Goal: Register for event/course

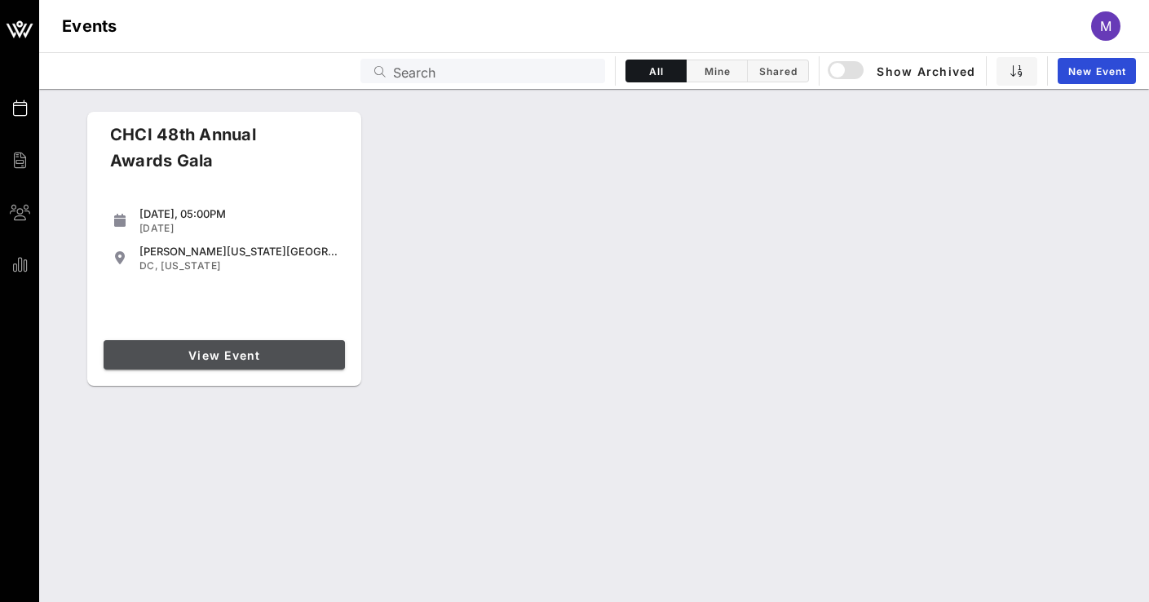
click at [213, 363] on link "View Event" at bounding box center [224, 354] width 241 height 29
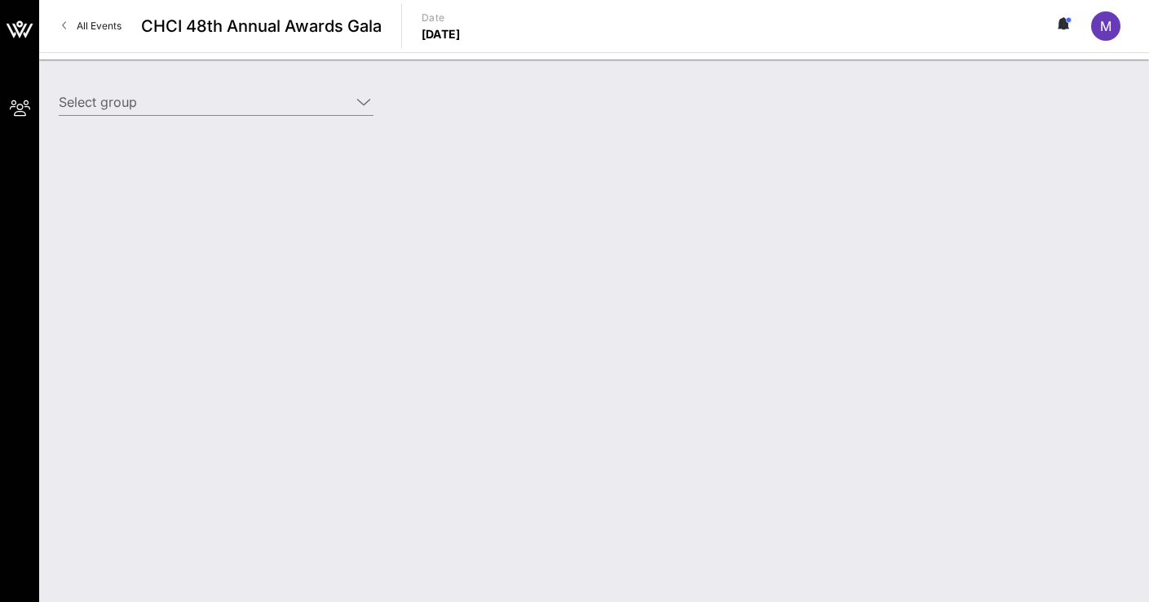
type input "Entravision (Entravision) [[PERSON_NAME], [EMAIL_ADDRESS][DOMAIN_NAME]]"
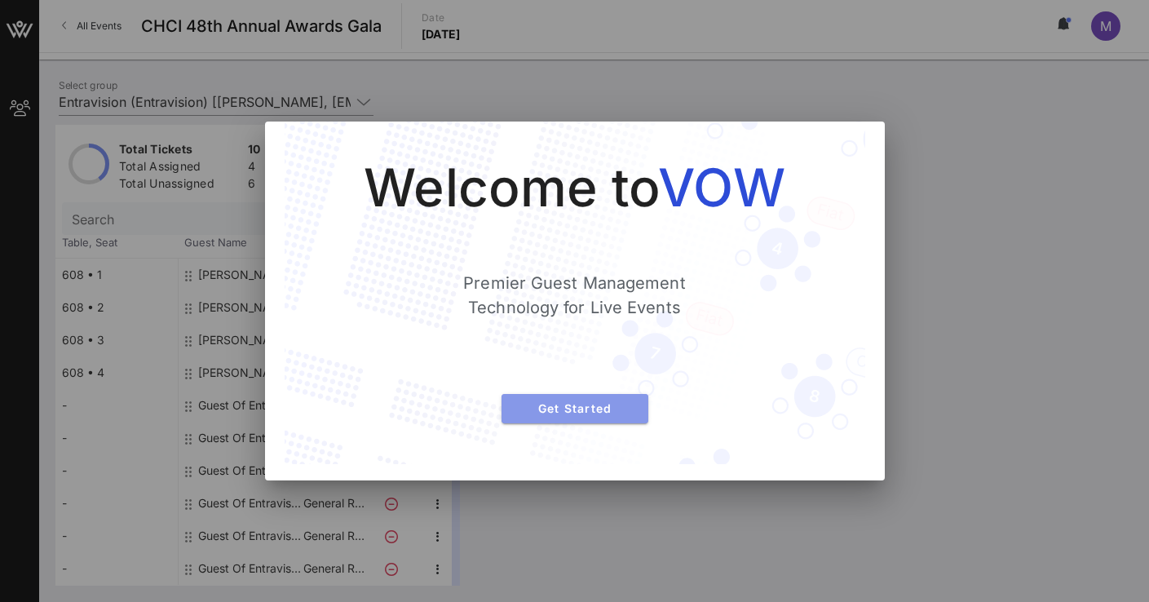
click at [580, 406] on span "Get Started" at bounding box center [575, 408] width 121 height 14
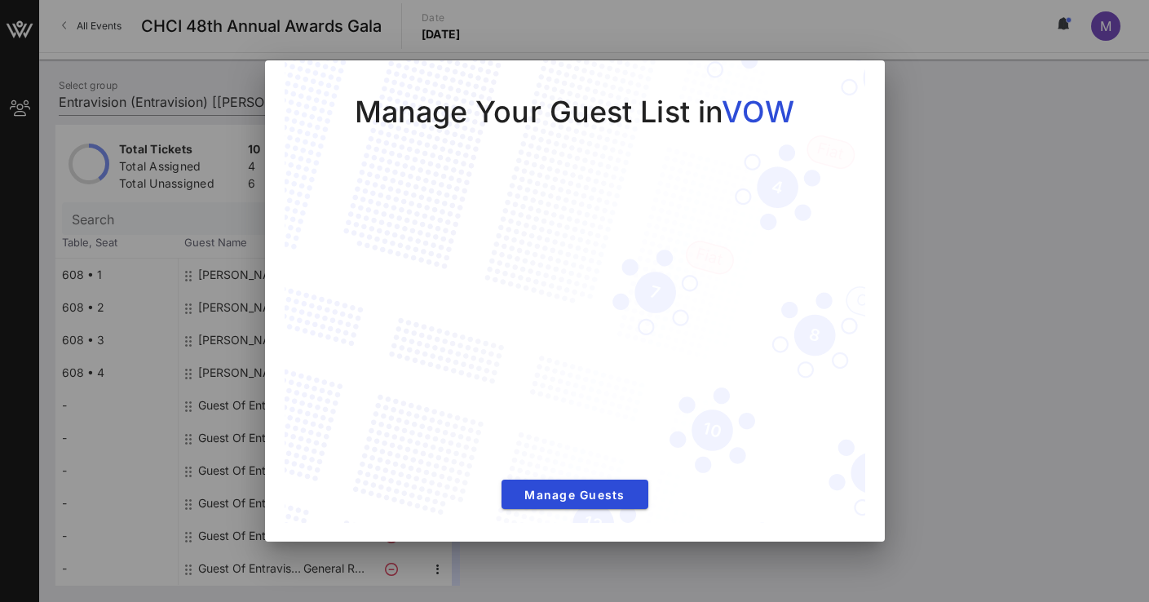
click at [1069, 140] on div at bounding box center [574, 301] width 1149 height 602
click at [1054, 223] on div at bounding box center [574, 301] width 1149 height 602
click at [583, 497] on span "Manage Guests" at bounding box center [575, 495] width 121 height 14
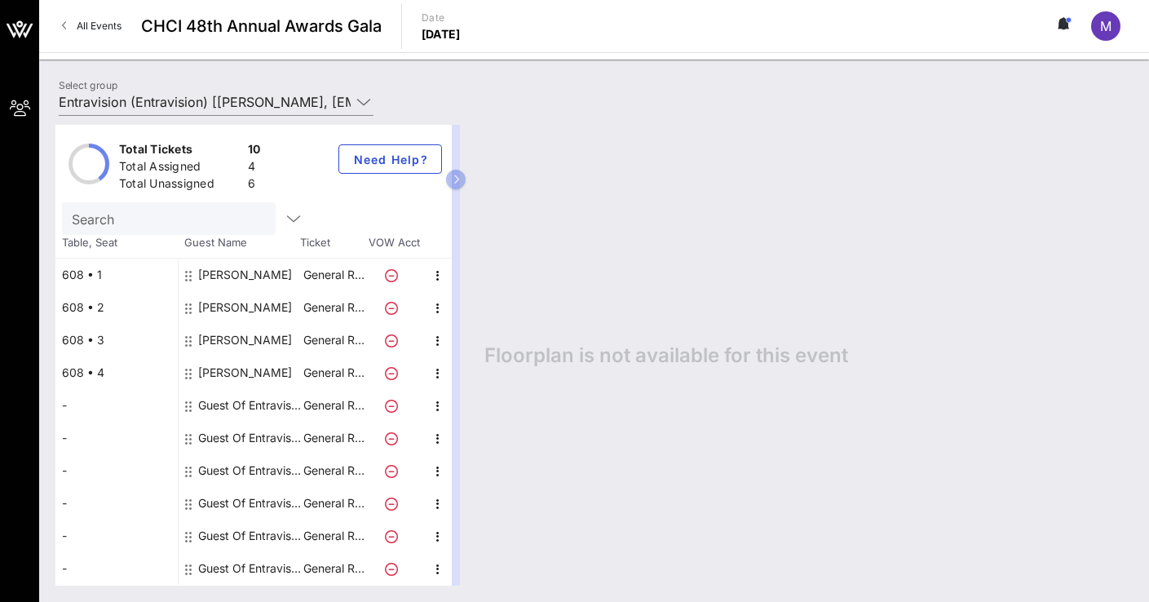
click at [228, 406] on div "Guest Of Entravision" at bounding box center [249, 405] width 103 height 33
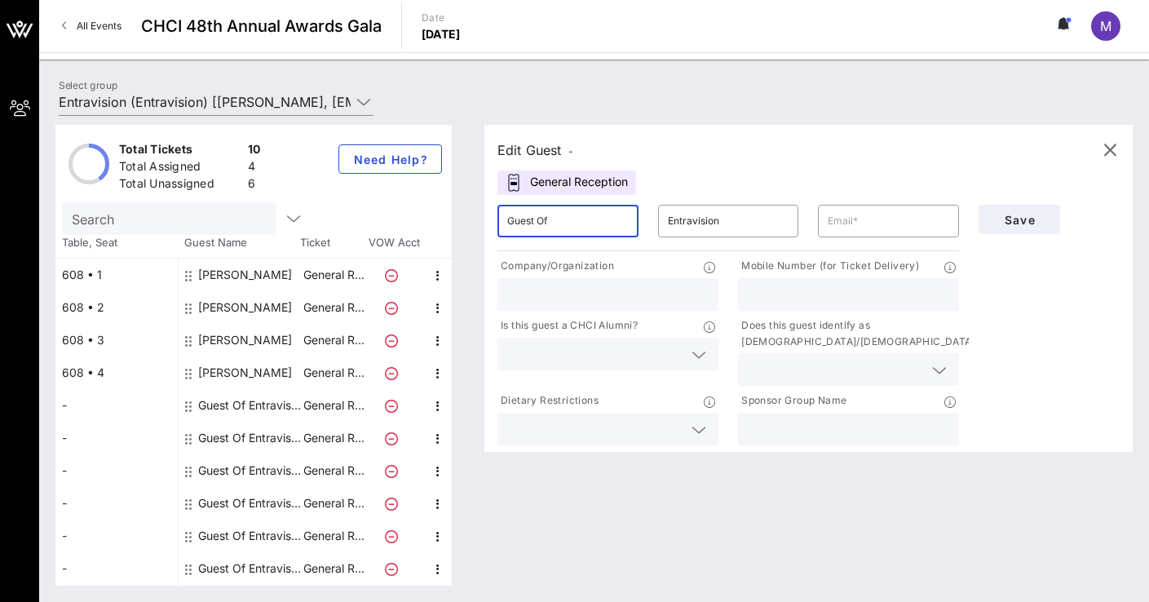
click at [533, 220] on input "Guest Of" at bounding box center [568, 221] width 122 height 26
type input "G"
type input "[PERSON_NAME]"
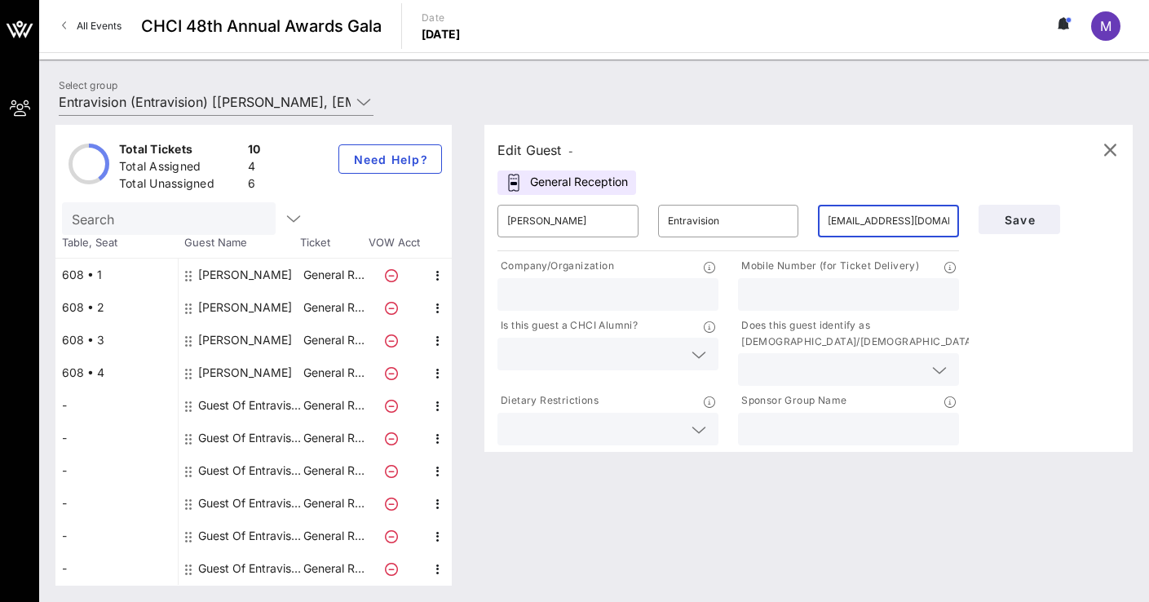
type input "[EMAIL_ADDRESS][DOMAIN_NAME]"
click at [535, 289] on input "text" at bounding box center [607, 294] width 201 height 21
type input "LatiNation"
type input "8186344473"
click at [537, 356] on input "text" at bounding box center [594, 353] width 175 height 21
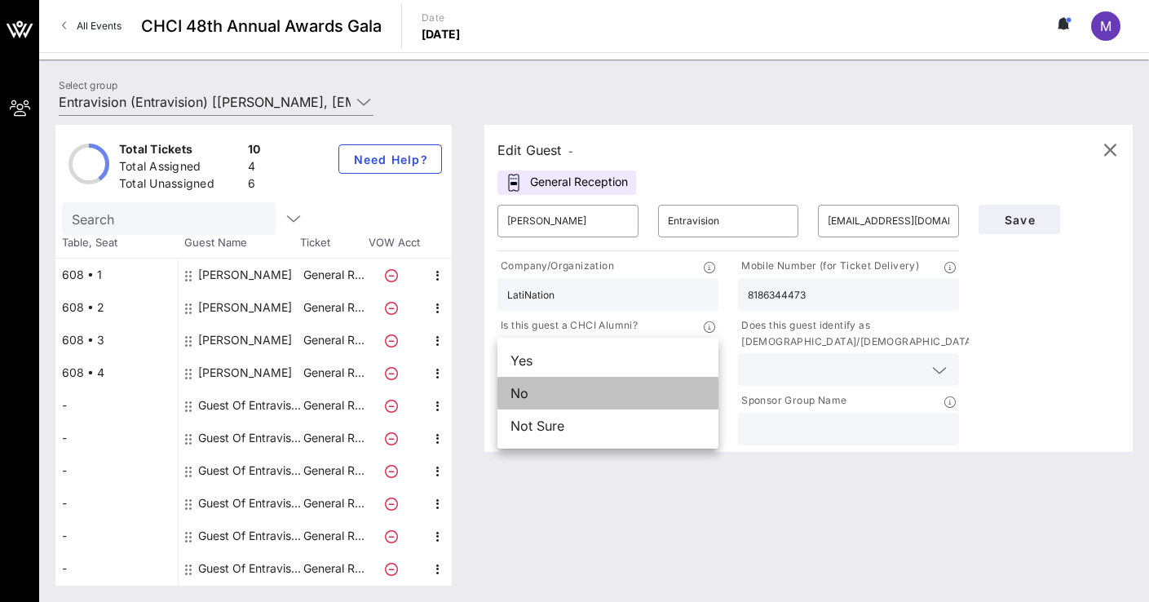
click at [523, 396] on div "No" at bounding box center [607, 393] width 221 height 33
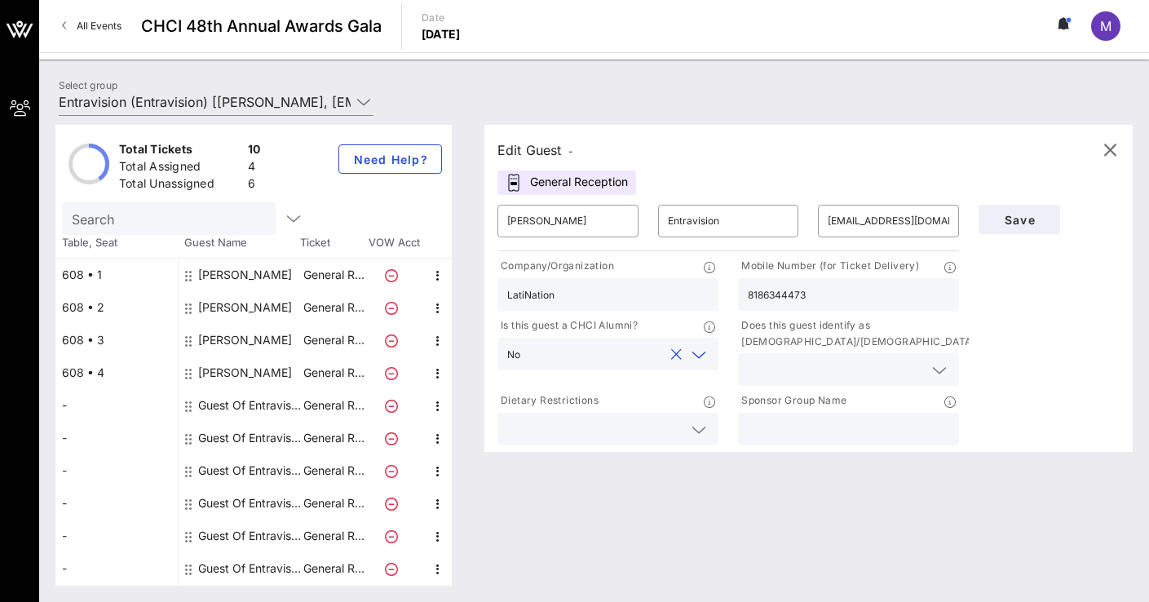
click at [940, 373] on icon at bounding box center [939, 370] width 15 height 20
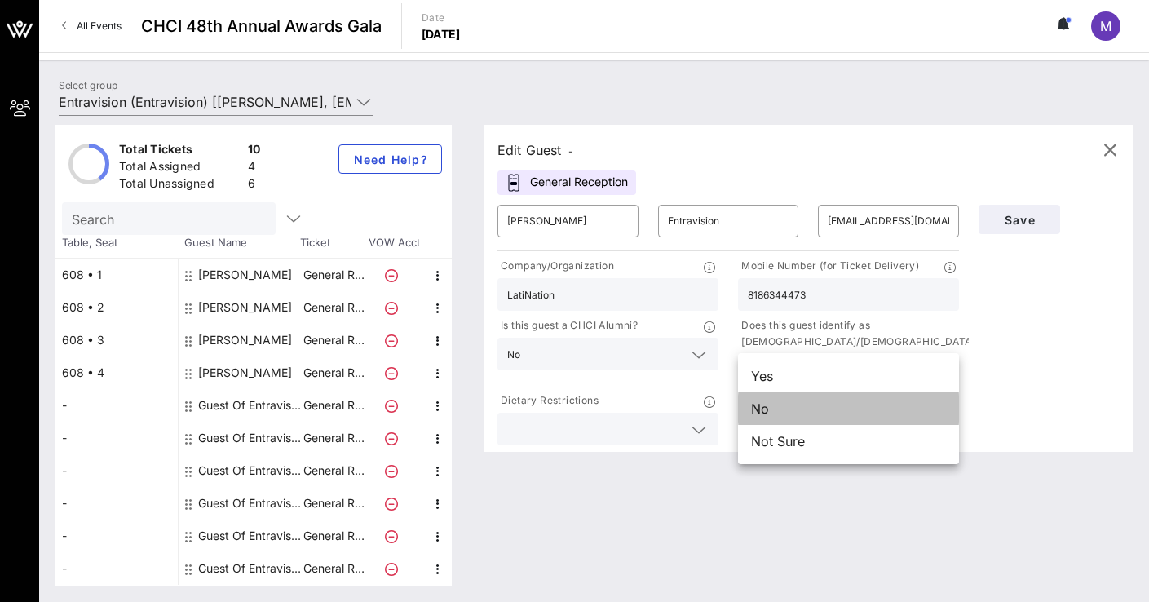
click at [810, 411] on div "No" at bounding box center [848, 408] width 221 height 33
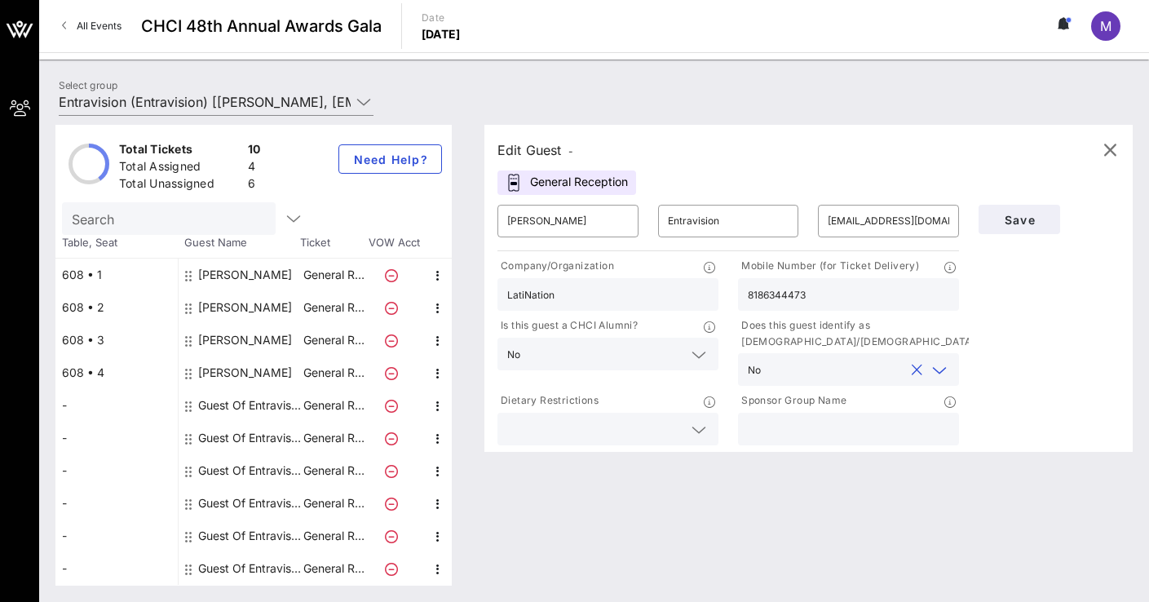
click at [1043, 347] on div "Save" at bounding box center [1049, 322] width 161 height 254
click at [1018, 221] on span "Save" at bounding box center [1019, 220] width 55 height 14
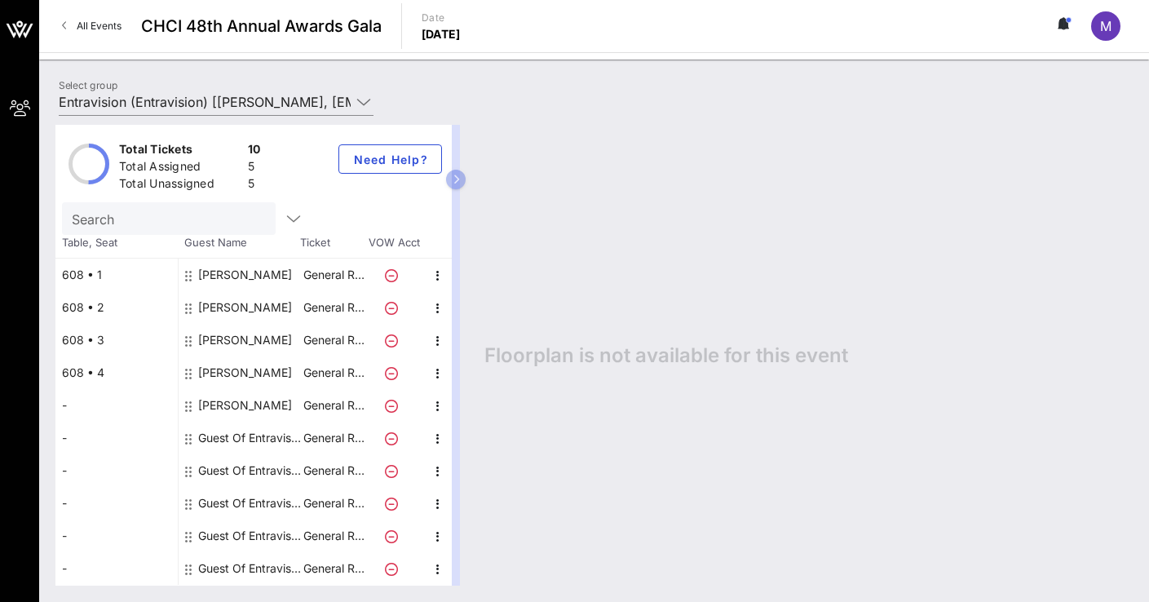
click at [223, 443] on div "Guest Of Entravision" at bounding box center [249, 438] width 103 height 33
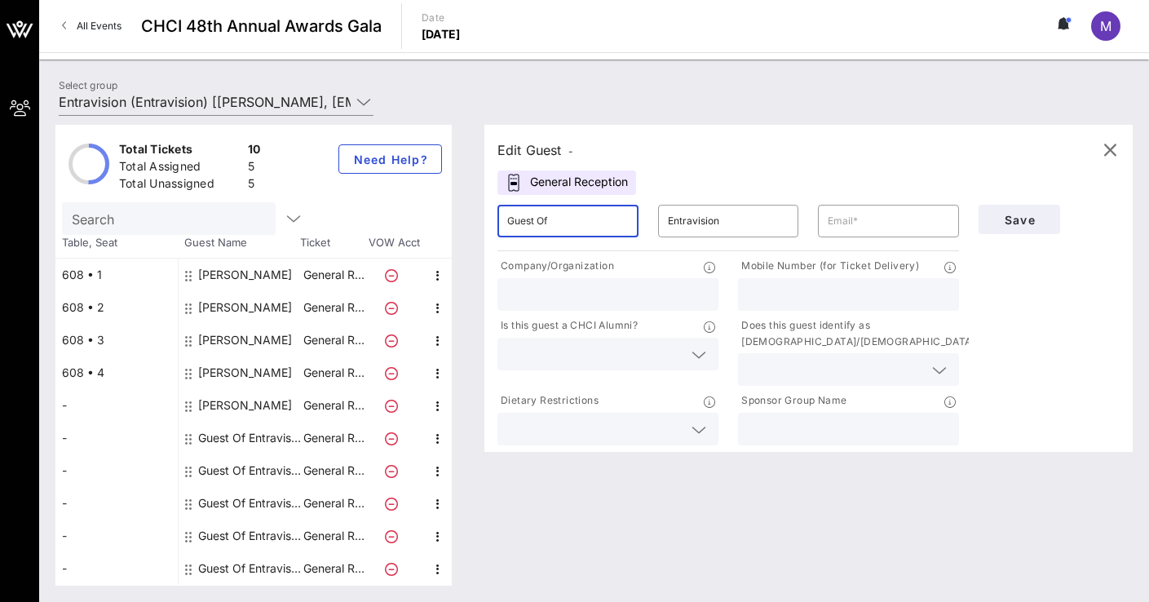
drag, startPoint x: 588, startPoint y: 215, endPoint x: 475, endPoint y: 223, distance: 113.6
click at [475, 223] on div "Edit Guest - General Reception ​ Guest Of ​ Entravision ​ Company/Organization …" at bounding box center [800, 355] width 665 height 461
type input "[PERSON_NAME]"
type input "[EMAIL_ADDRESS][DOMAIN_NAME]"
type input "LatiNation"
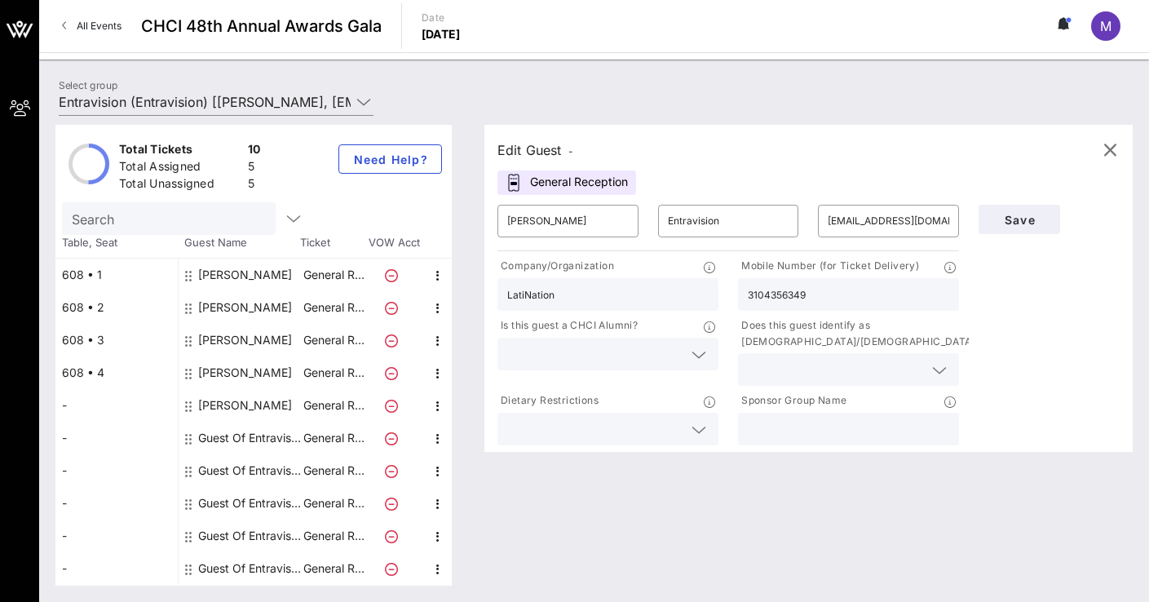
type input "3104356349"
click at [690, 352] on div at bounding box center [699, 355] width 20 height 20
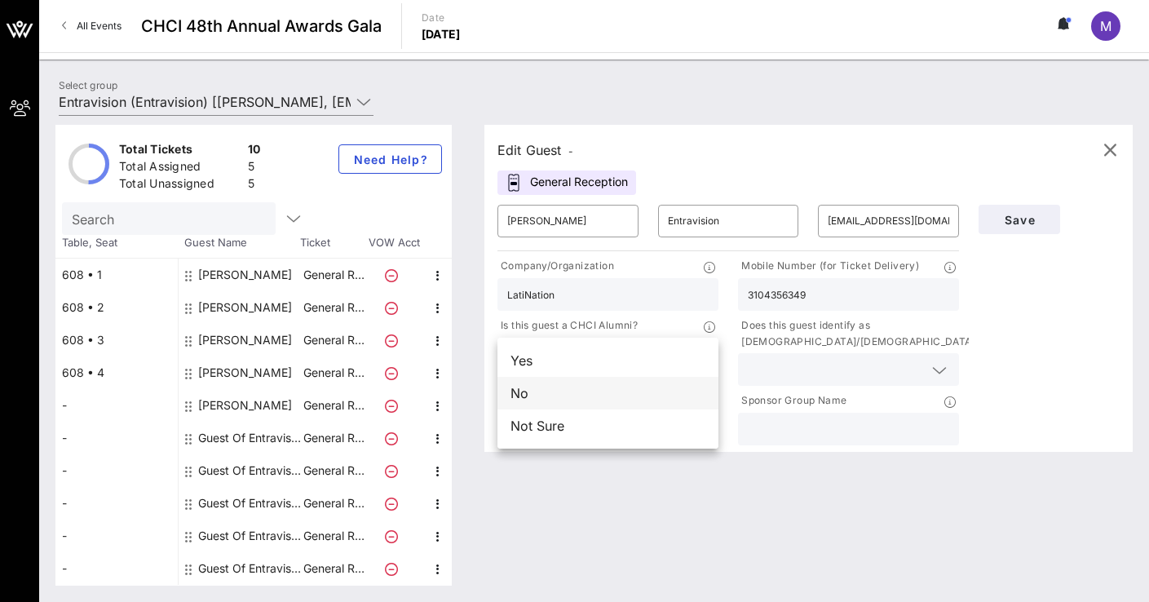
click at [558, 391] on div "No" at bounding box center [607, 393] width 221 height 33
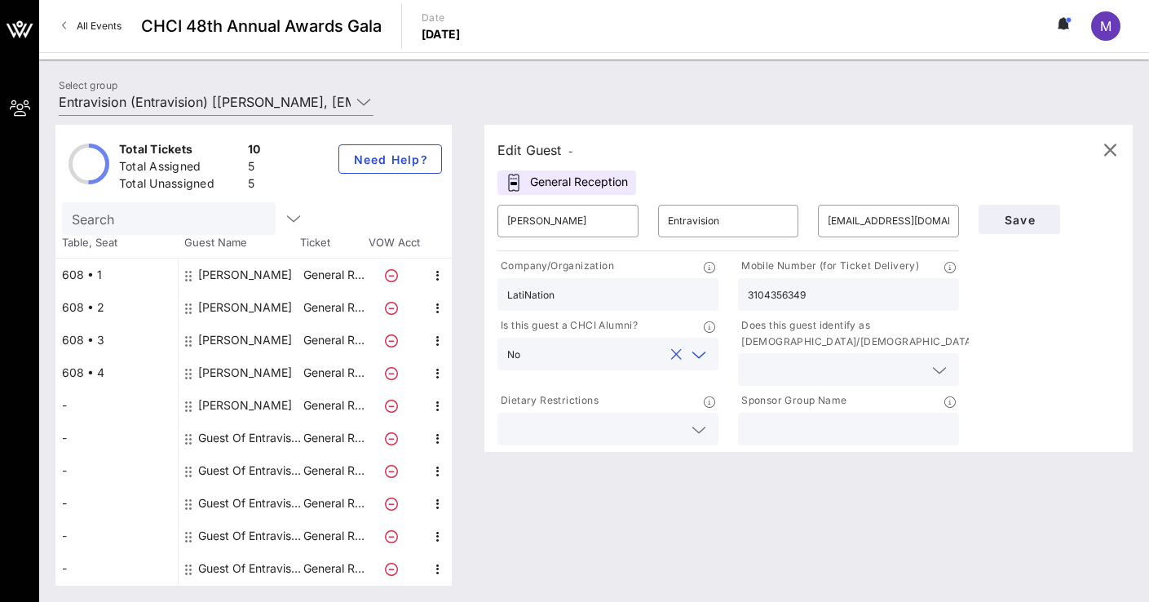
click at [942, 367] on icon at bounding box center [939, 370] width 15 height 20
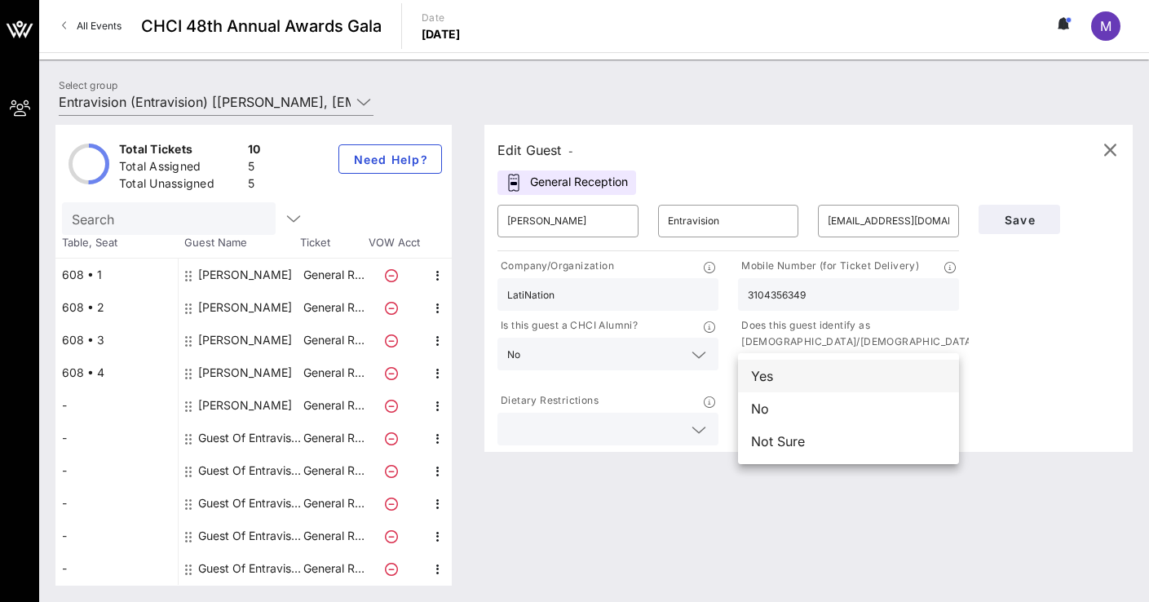
click at [783, 373] on div "Yes" at bounding box center [848, 376] width 221 height 33
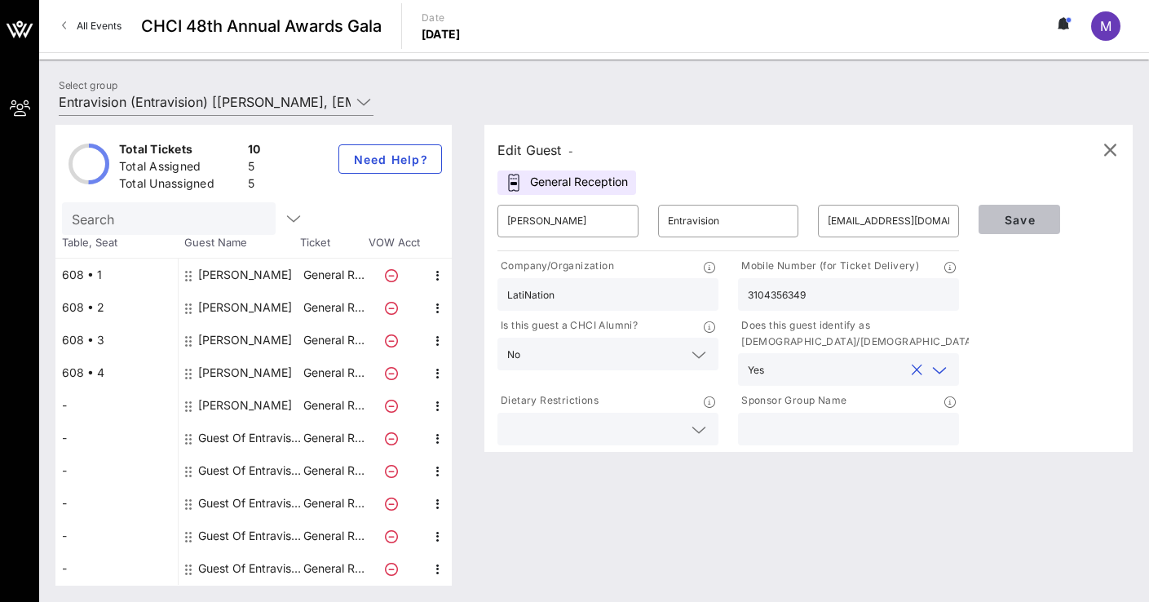
click at [1018, 217] on span "Save" at bounding box center [1019, 220] width 55 height 14
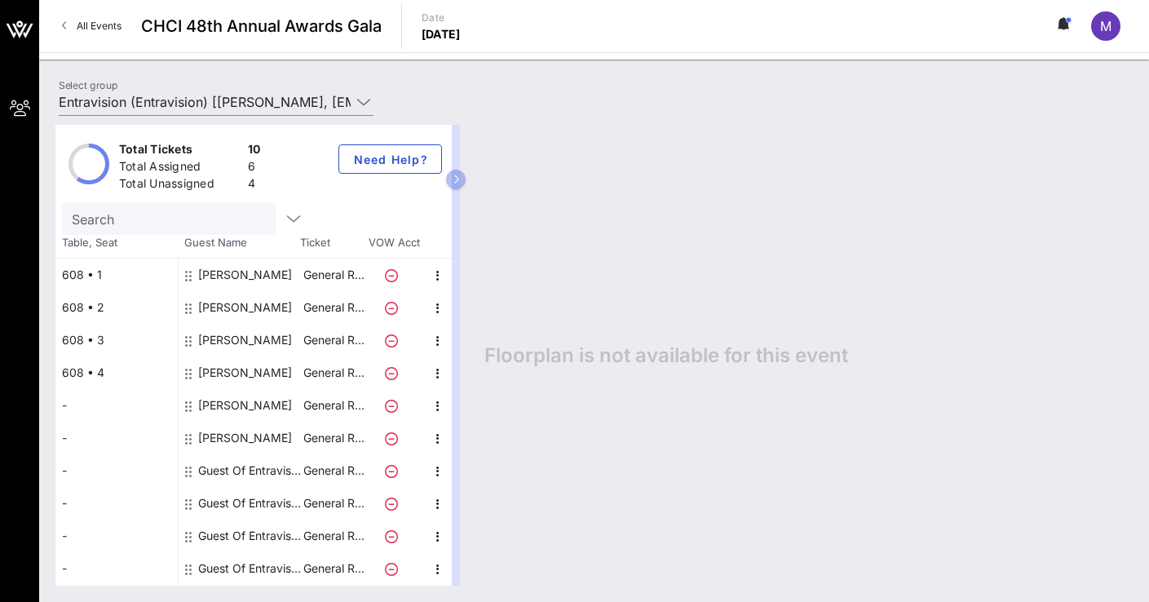
click at [229, 473] on div "Guest Of Entravision" at bounding box center [249, 470] width 103 height 33
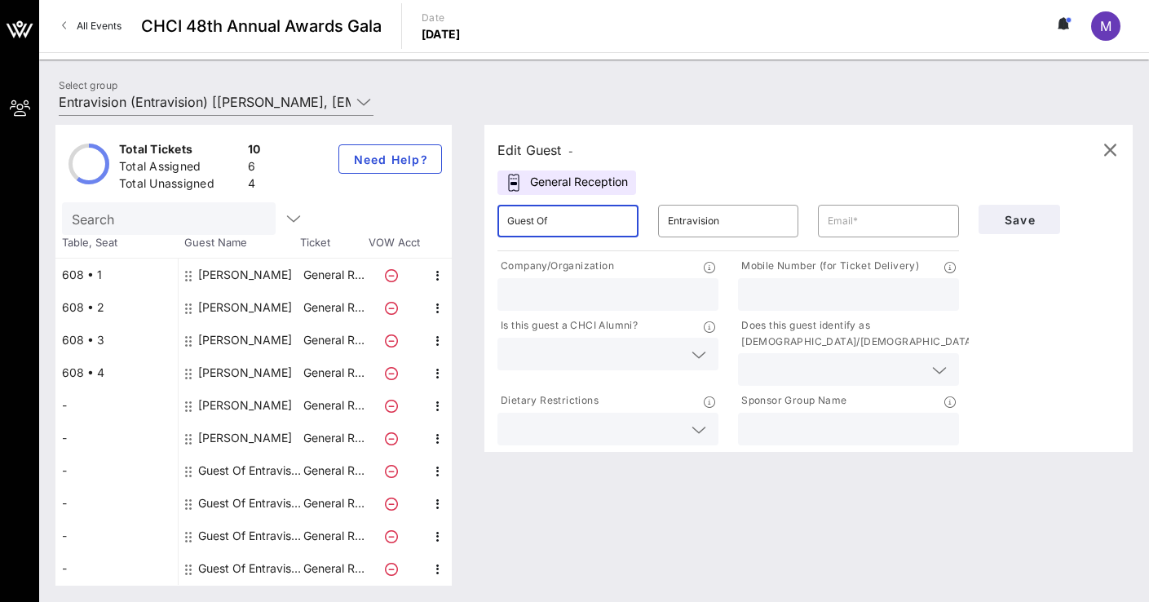
drag, startPoint x: 570, startPoint y: 223, endPoint x: 490, endPoint y: 214, distance: 80.5
click at [490, 214] on div "​ Guest Of" at bounding box center [568, 221] width 161 height 52
type input "[PERSON_NAME]"
click at [771, 285] on input "text" at bounding box center [848, 294] width 201 height 21
type input "2108728014"
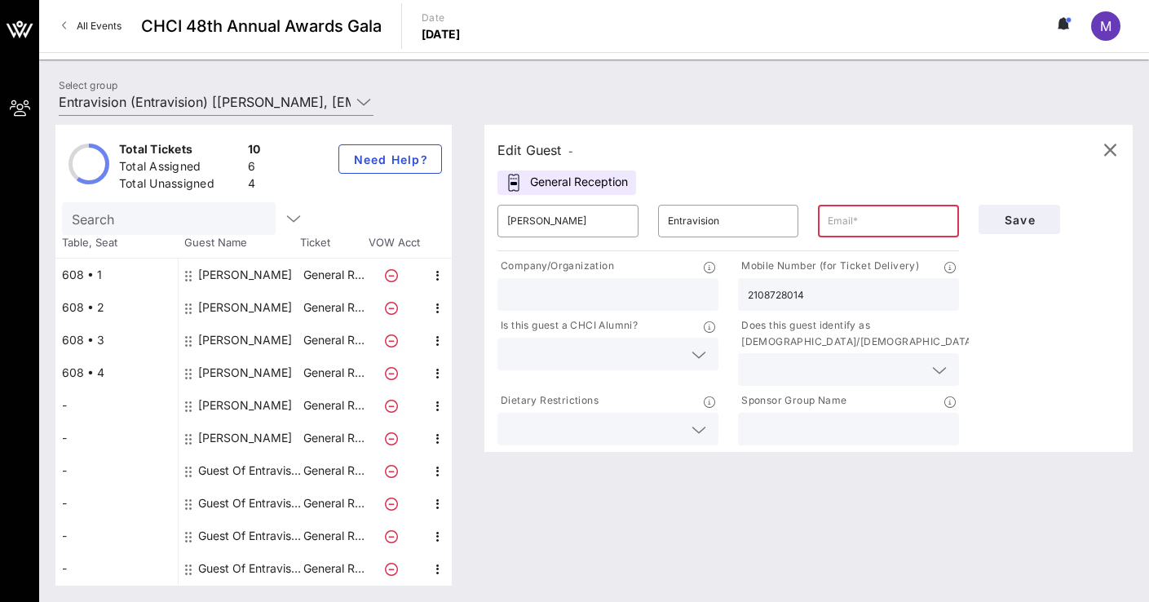
click at [606, 354] on input "text" at bounding box center [594, 353] width 175 height 21
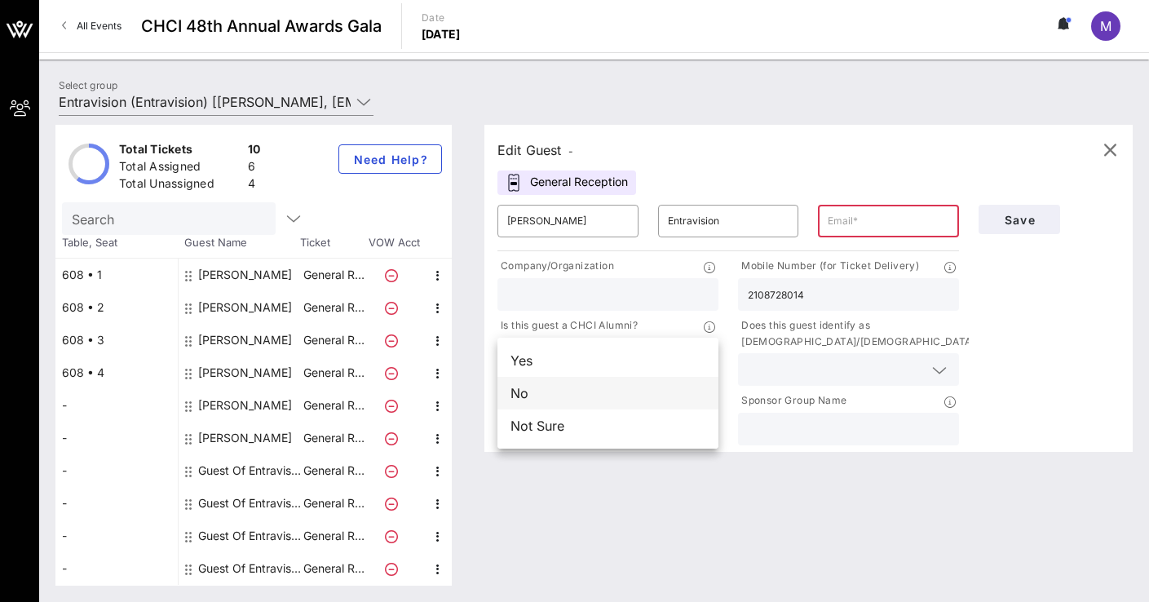
click at [533, 389] on div "No" at bounding box center [607, 393] width 221 height 33
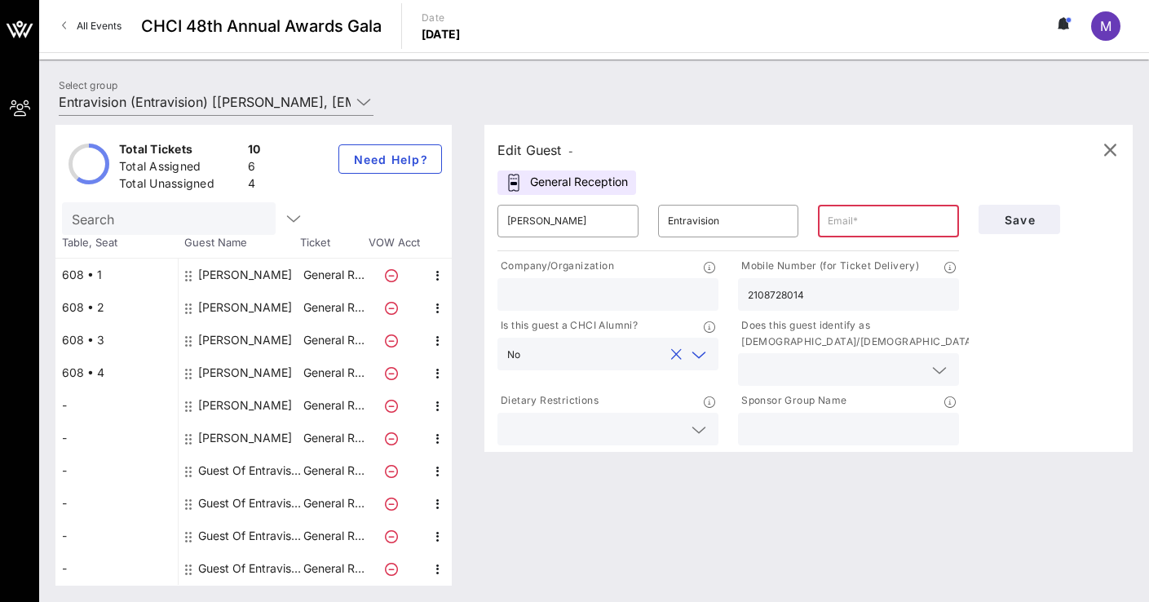
click at [944, 366] on icon at bounding box center [939, 370] width 15 height 20
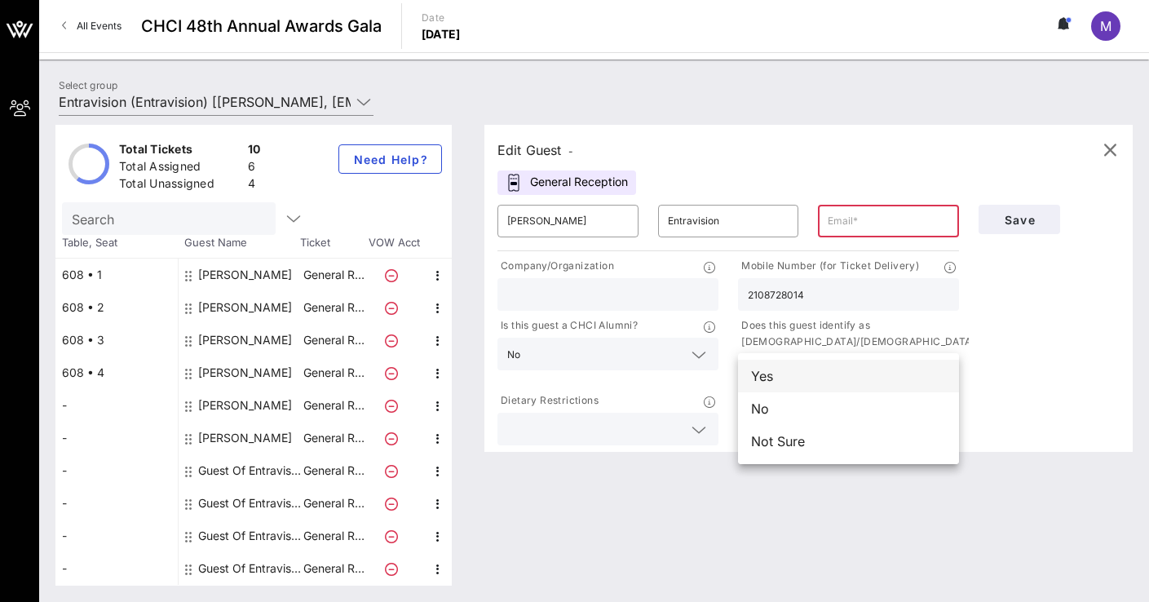
click at [826, 373] on div "Yes" at bounding box center [848, 376] width 221 height 33
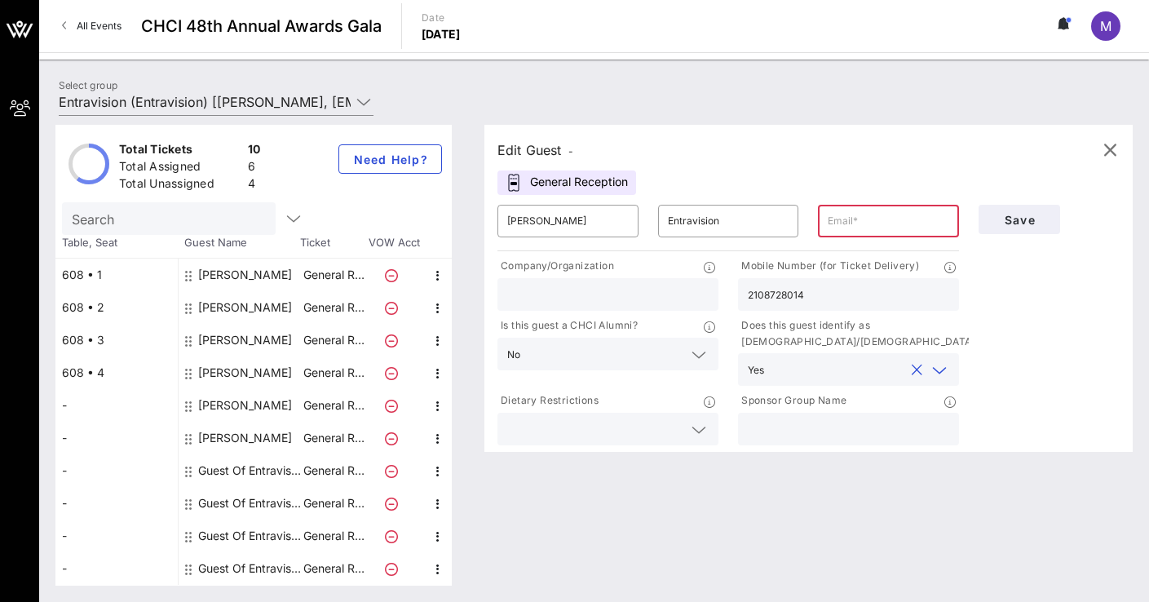
click at [860, 219] on input "text" at bounding box center [889, 221] width 122 height 26
type input "[PERSON_NAME][EMAIL_ADDRESS][DOMAIN_NAME]"
click at [1021, 209] on button "Save" at bounding box center [1020, 219] width 82 height 29
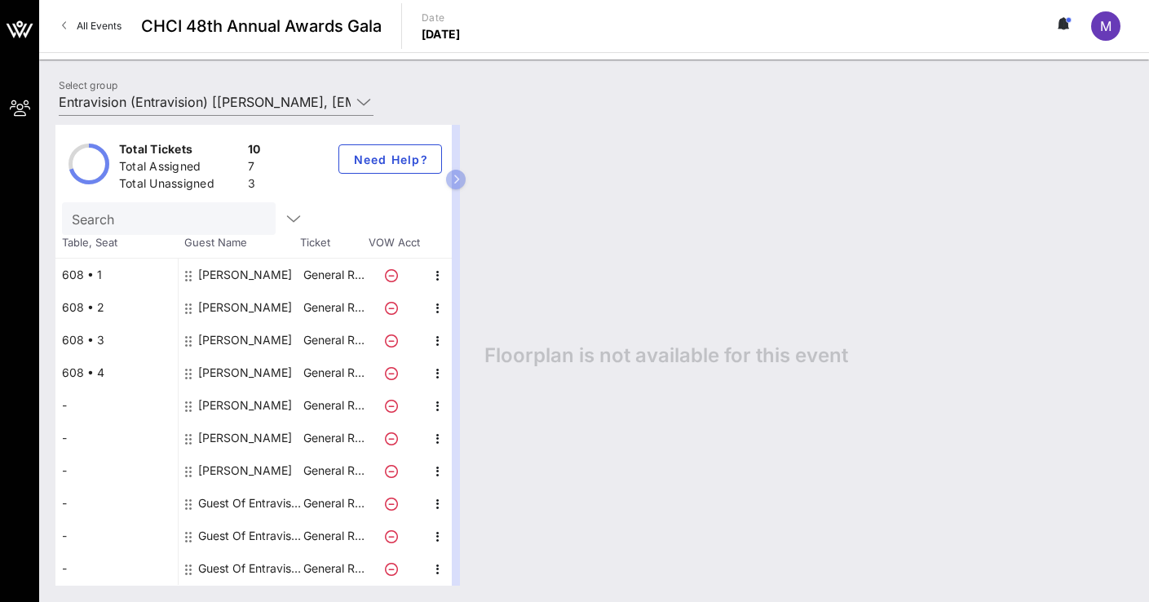
click at [232, 502] on div "Guest Of Entravision" at bounding box center [249, 503] width 103 height 33
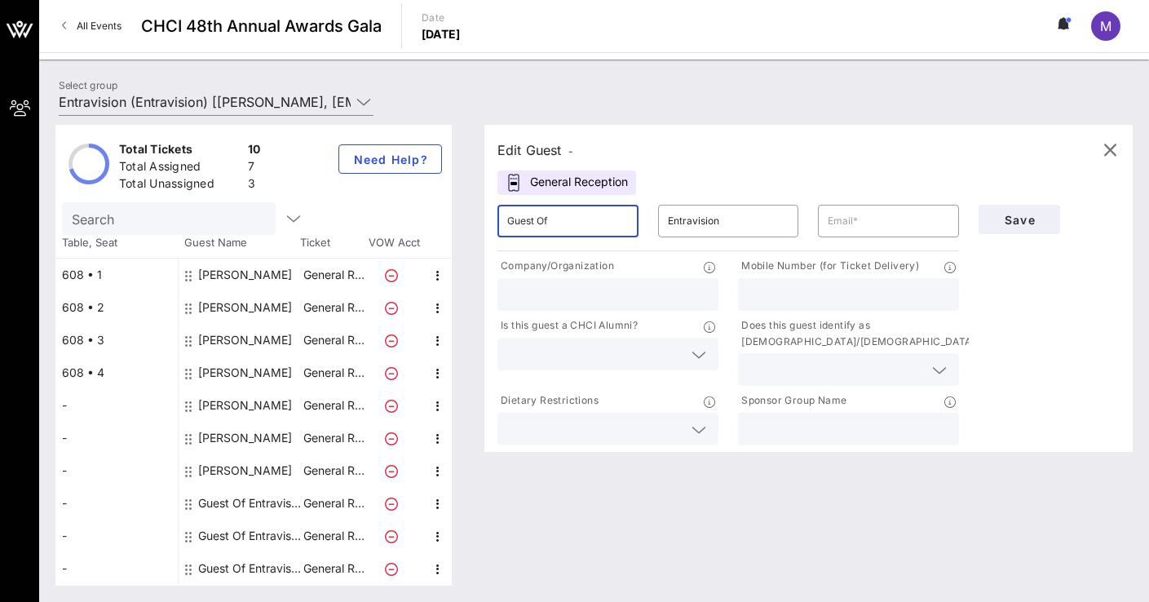
drag, startPoint x: 559, startPoint y: 223, endPoint x: 466, endPoint y: 224, distance: 93.0
click at [466, 224] on div "Total Tickets 10 Total Assigned 7 Total Unassigned 3 Need Help? Search Table, S…" at bounding box center [593, 355] width 1077 height 461
type input "[PERSON_NAME]"
type input "[EMAIL_ADDRESS][DOMAIN_NAME]"
type input "Entravision"
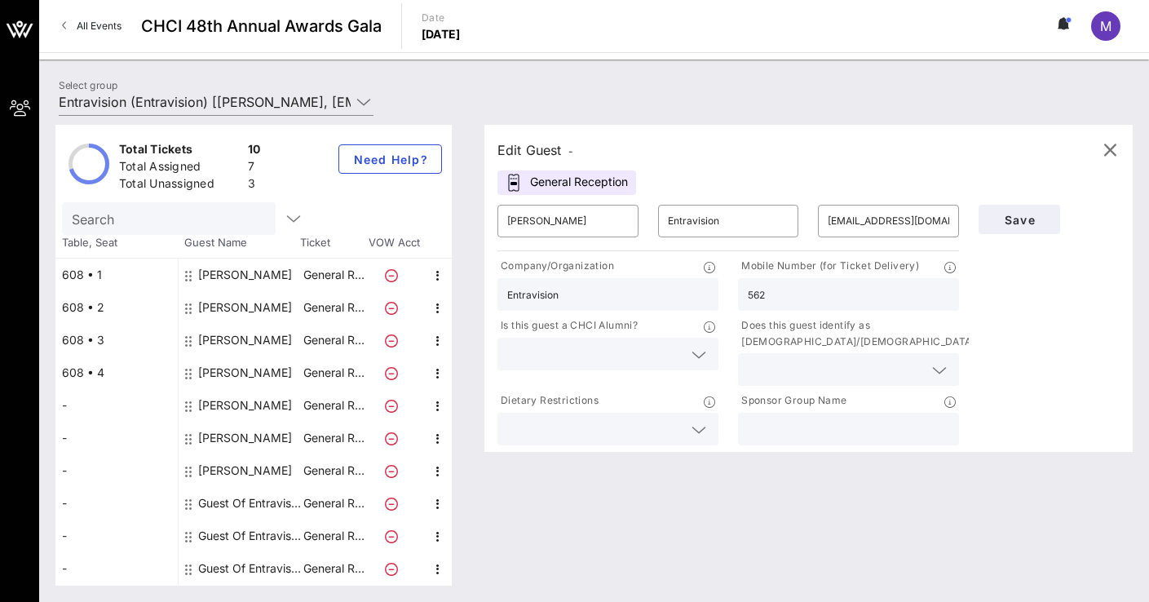
type input "5622081075"
click at [698, 353] on icon at bounding box center [699, 355] width 15 height 20
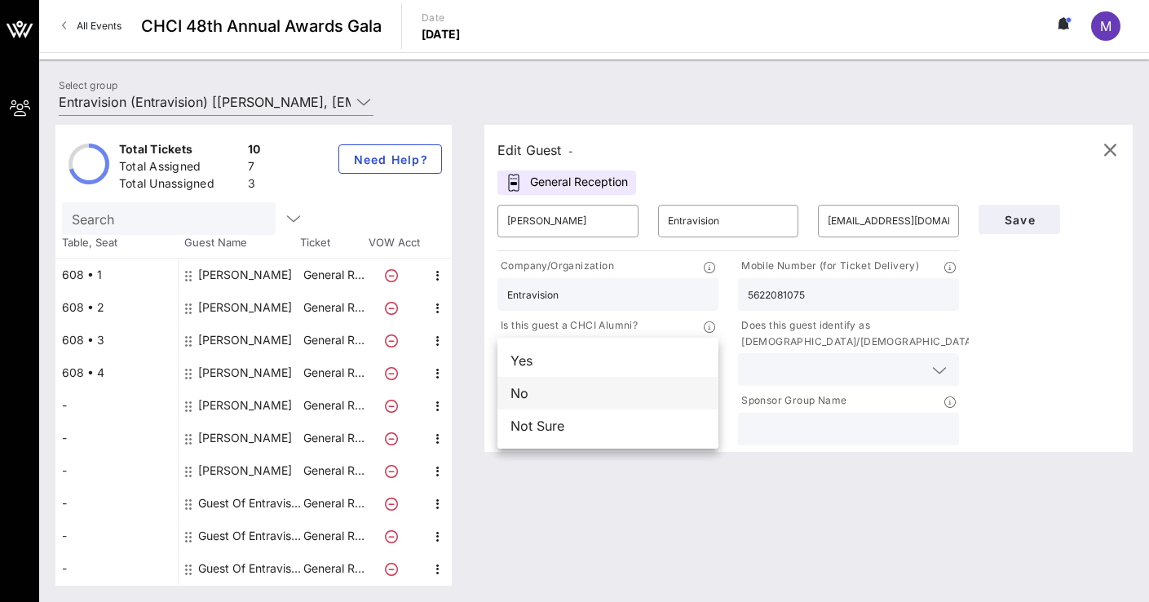
click at [562, 396] on div "No" at bounding box center [607, 393] width 221 height 33
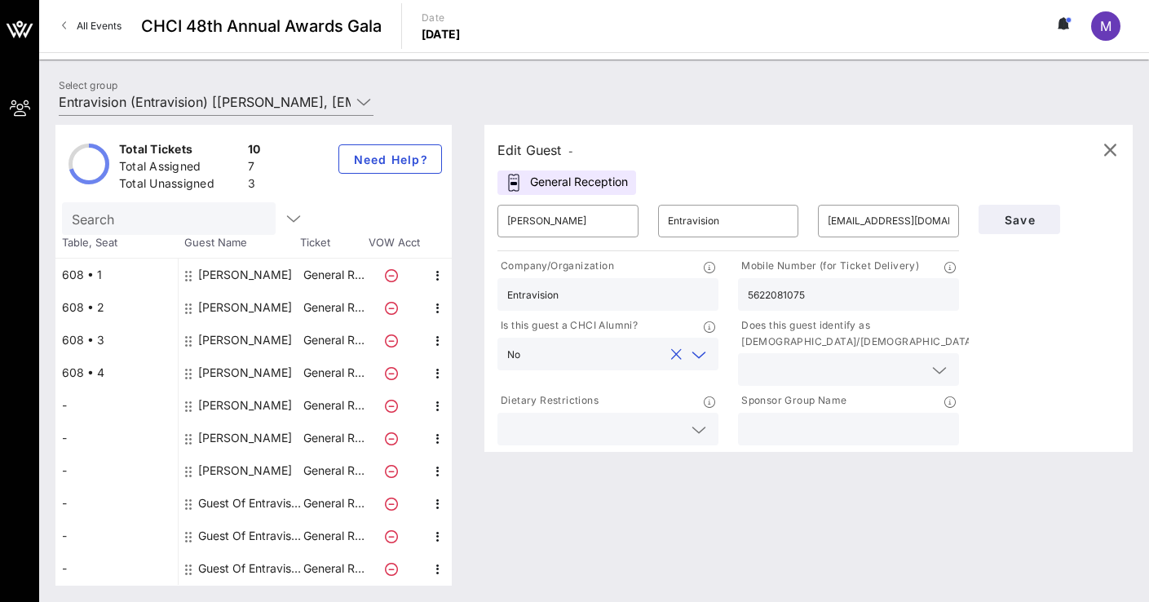
click at [939, 369] on icon at bounding box center [939, 370] width 15 height 20
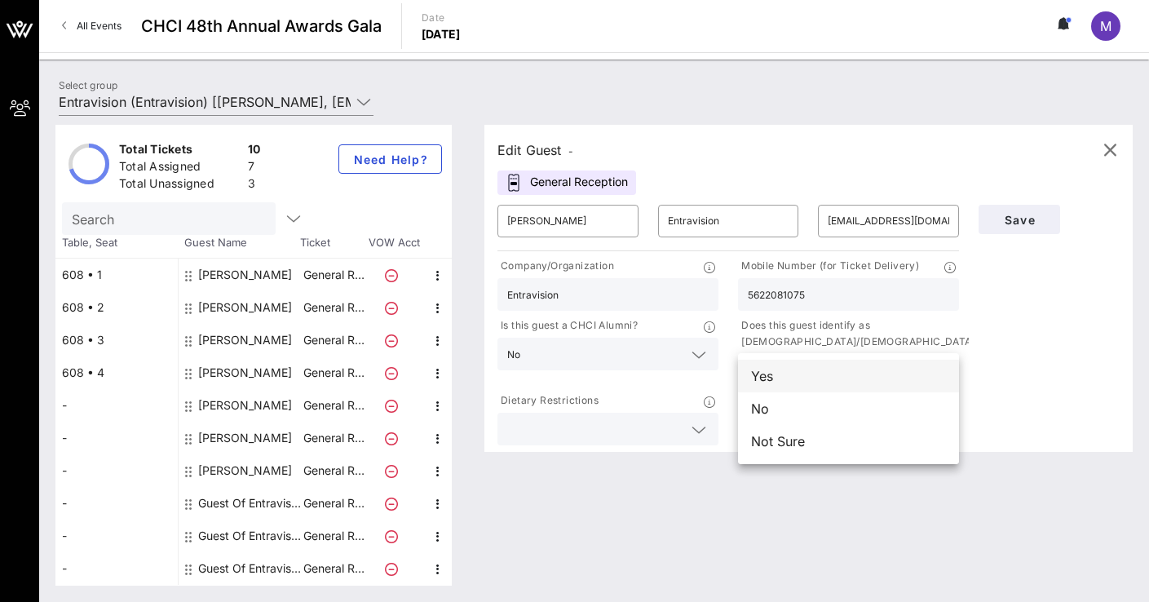
click at [799, 382] on div "Yes" at bounding box center [848, 376] width 221 height 33
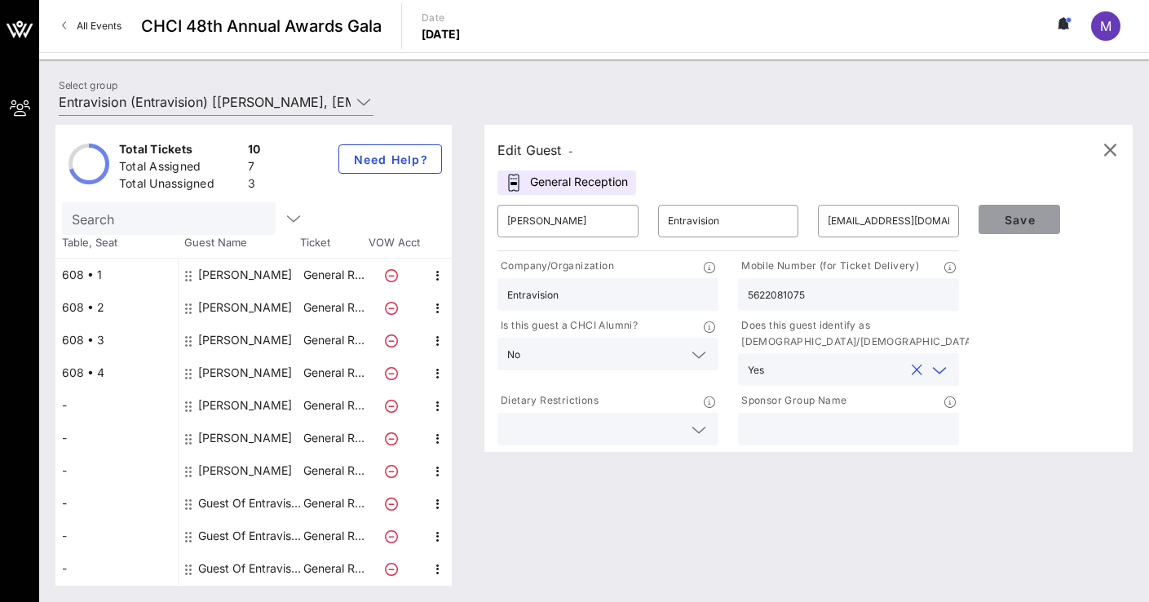
click at [1016, 221] on span "Save" at bounding box center [1019, 220] width 55 height 14
